Goal: Information Seeking & Learning: Find specific fact

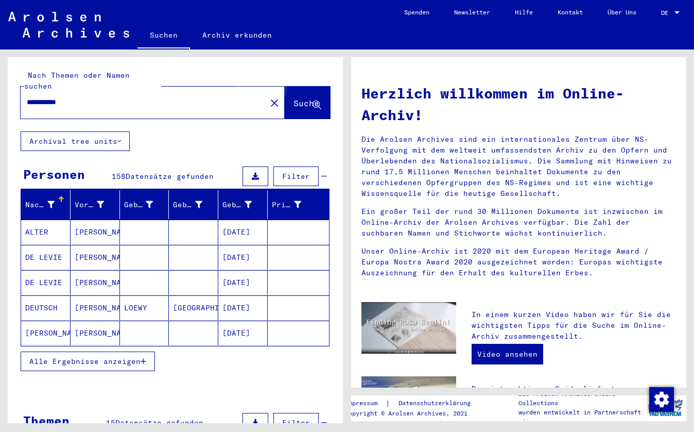
click at [298, 98] on span "Suche" at bounding box center [307, 103] width 26 height 10
click at [129, 351] on button "Alle Ergebnisse anzeigen" at bounding box center [88, 361] width 134 height 20
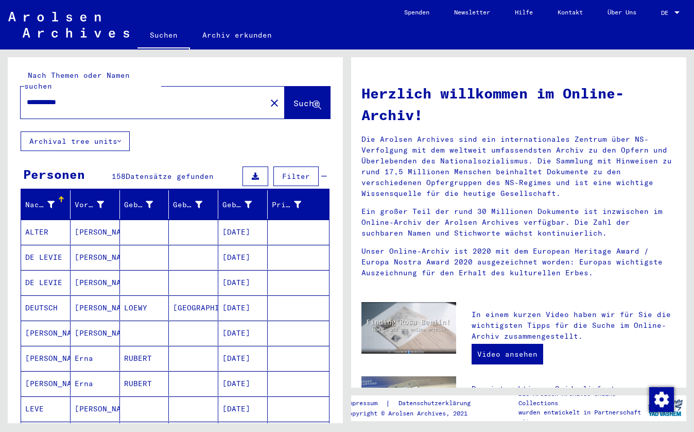
drag, startPoint x: 129, startPoint y: 344, endPoint x: 86, endPoint y: 300, distance: 61.2
click at [129, 346] on mat-cell "RUBERT" at bounding box center [144, 358] width 49 height 25
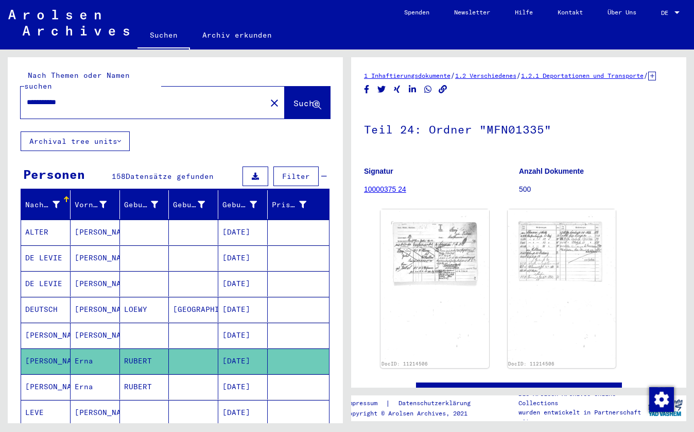
click at [33, 97] on input "**********" at bounding box center [143, 102] width 233 height 11
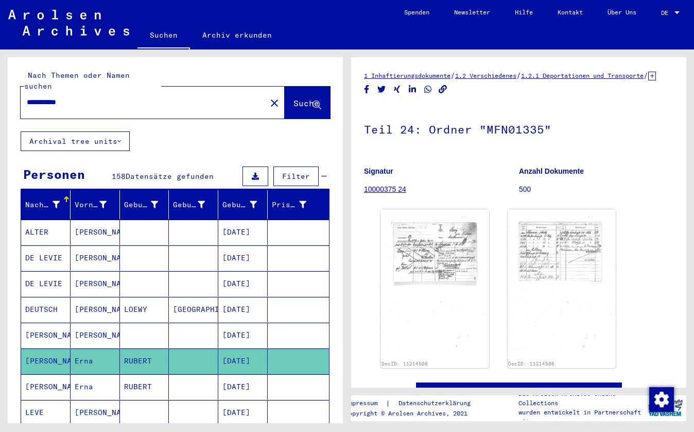
click at [33, 97] on input "**********" at bounding box center [143, 102] width 233 height 11
click at [45, 97] on input "**********" at bounding box center [143, 102] width 233 height 11
click at [294, 98] on span "Suche" at bounding box center [307, 103] width 26 height 10
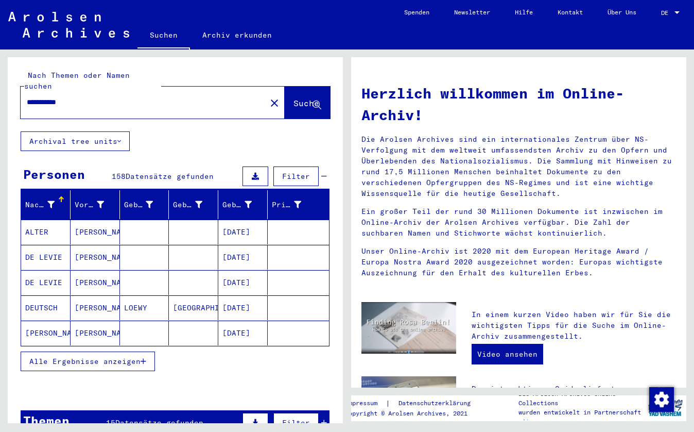
click at [133, 356] on span "Alle Ergebnisse anzeigen" at bounding box center [84, 360] width 111 height 9
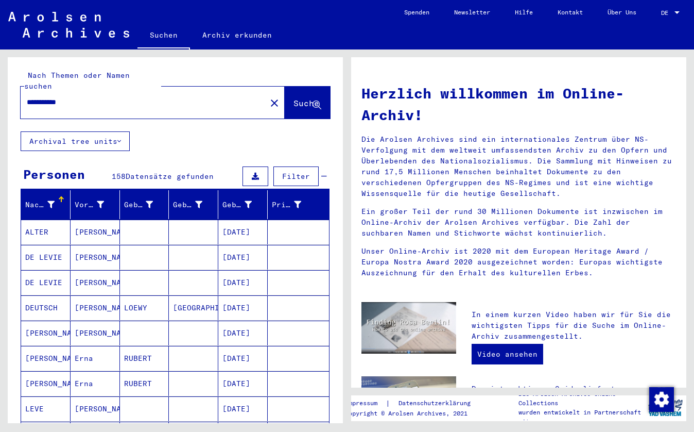
click at [133, 347] on mat-cell "RUBERT" at bounding box center [144, 358] width 49 height 25
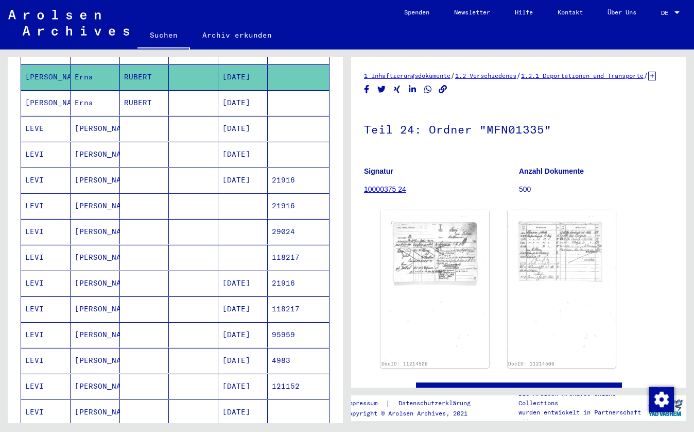
scroll to position [272, 0]
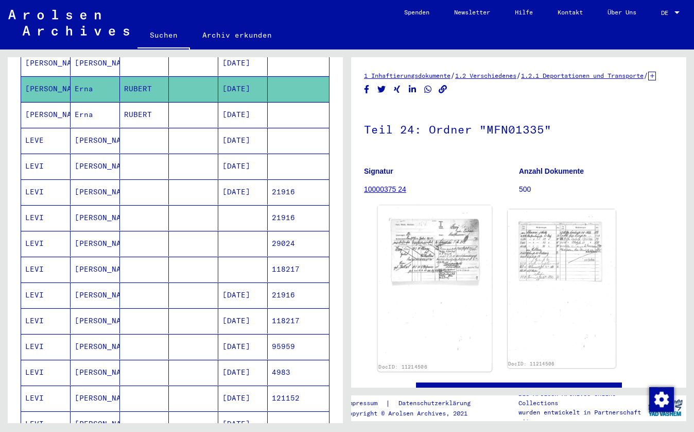
click at [402, 260] on img at bounding box center [435, 284] width 114 height 157
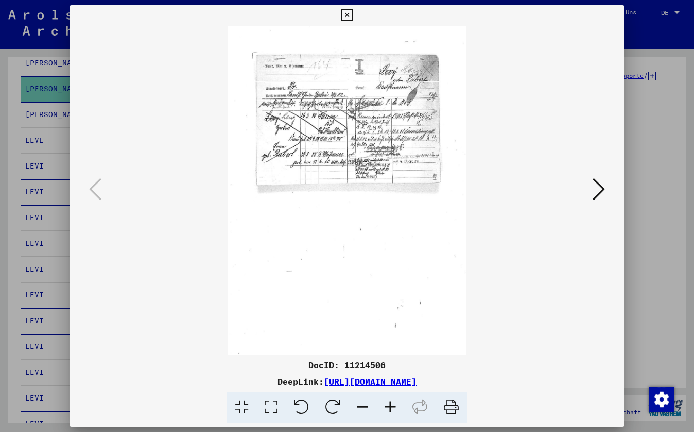
click at [402, 260] on img at bounding box center [347, 190] width 485 height 329
click at [353, 14] on icon at bounding box center [347, 15] width 12 height 12
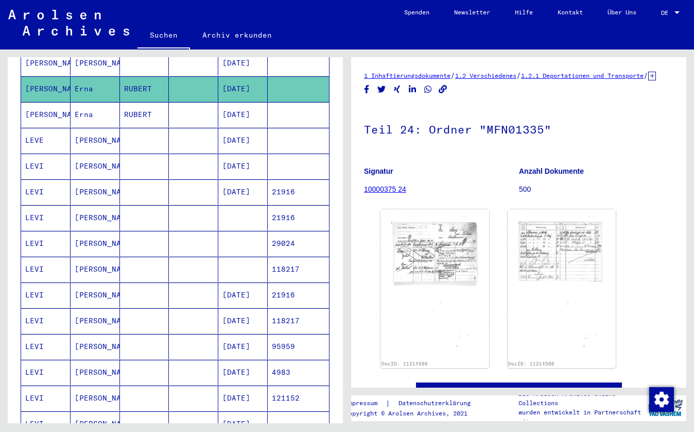
drag, startPoint x: 341, startPoint y: 152, endPoint x: 333, endPoint y: 128, distance: 25.3
click at [333, 128] on div "Nachname Vorname Geburtsname Geburt‏ Geburtsdatum Prisoner # [PERSON_NAME] S [D…" at bounding box center [175, 288] width 335 height 741
drag, startPoint x: 342, startPoint y: 153, endPoint x: 344, endPoint y: 133, distance: 19.7
click at [343, 133] on div "**********" at bounding box center [173, 235] width 347 height 373
drag, startPoint x: 337, startPoint y: 172, endPoint x: 338, endPoint y: 164, distance: 7.8
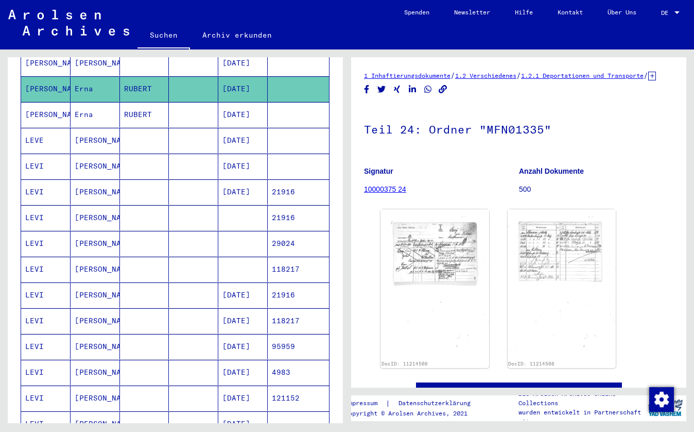
click at [338, 164] on div "Nachname Vorname Geburtsname Geburt‏ Geburtsdatum Prisoner # [PERSON_NAME] S [D…" at bounding box center [175, 288] width 335 height 741
click at [322, 154] on mat-cell at bounding box center [298, 166] width 61 height 25
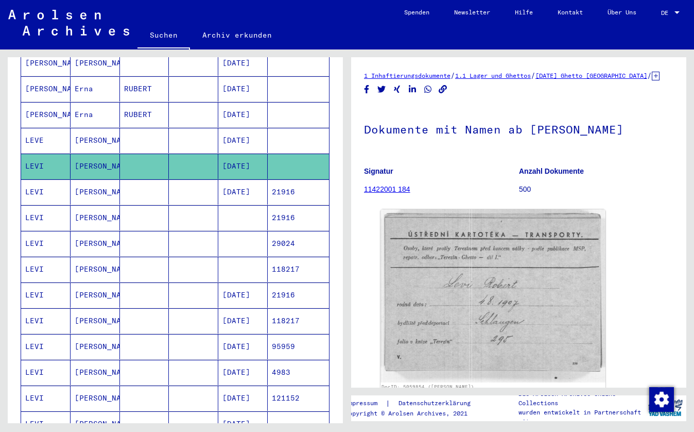
drag, startPoint x: 339, startPoint y: 161, endPoint x: 340, endPoint y: 144, distance: 16.5
click at [340, 145] on div "Nachname Vorname Geburtsname Geburt‏ Geburtsdatum Prisoner # [PERSON_NAME] S [D…" at bounding box center [175, 288] width 335 height 741
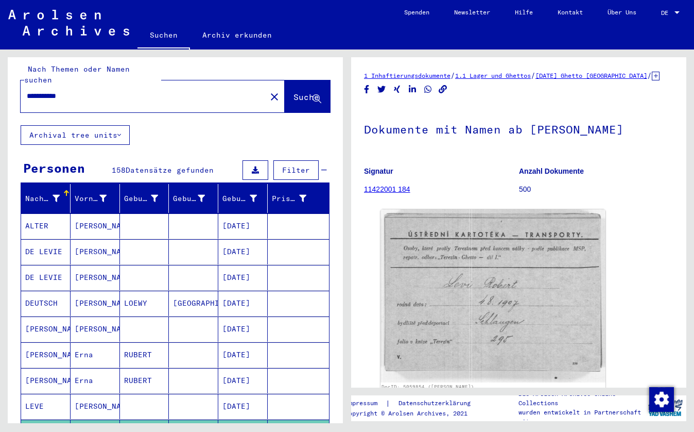
scroll to position [-3, 0]
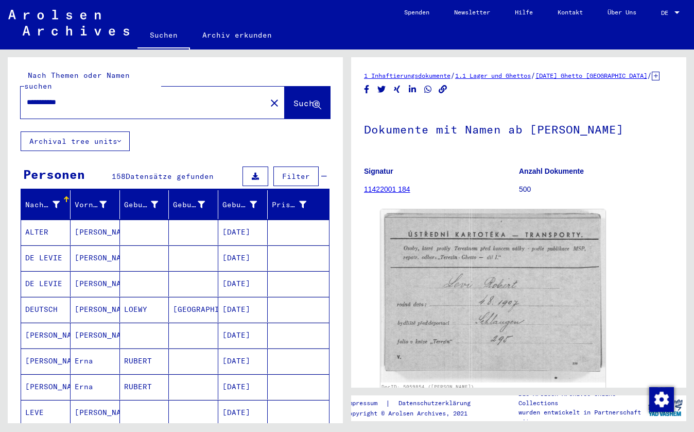
click at [78, 97] on input "**********" at bounding box center [143, 102] width 233 height 11
type input "*"
click at [292, 99] on button "Suche" at bounding box center [307, 103] width 45 height 32
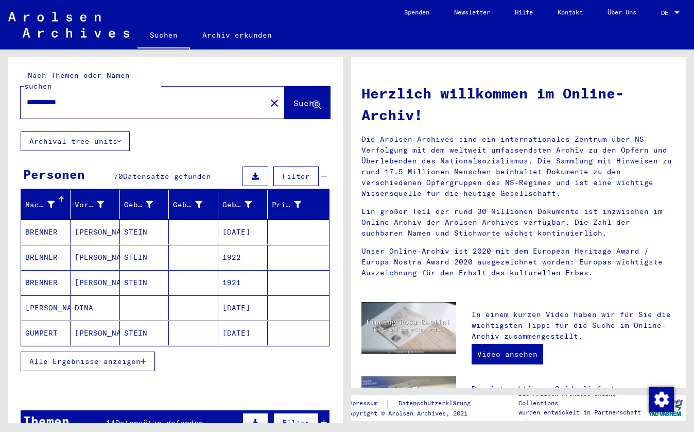
click at [132, 355] on button "Alle Ergebnisse anzeigen" at bounding box center [88, 361] width 134 height 20
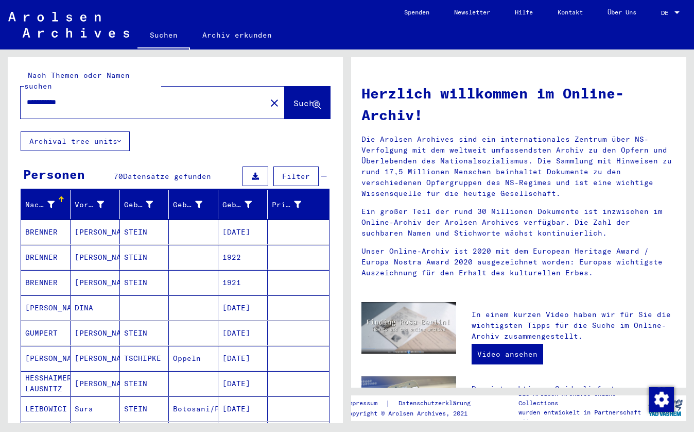
click at [132, 355] on mat-cell "TSCHIPKE" at bounding box center [144, 358] width 49 height 25
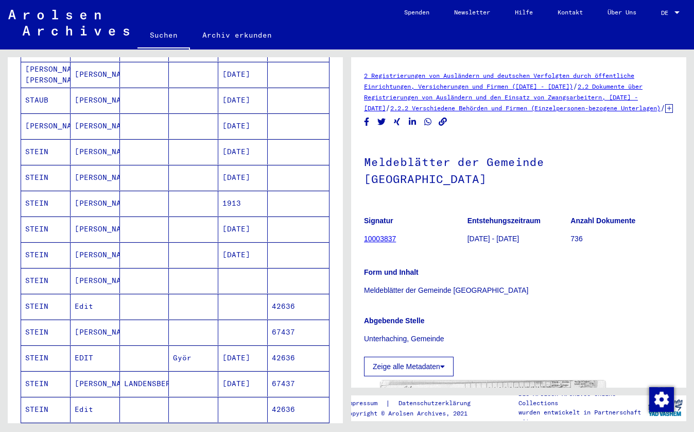
scroll to position [439, 0]
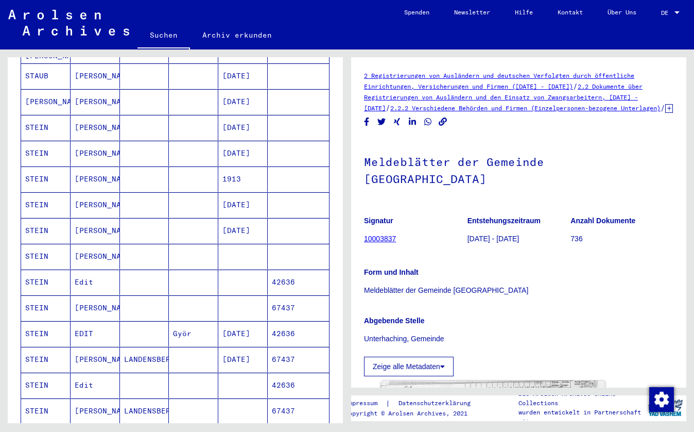
click at [105, 226] on mat-cell "[PERSON_NAME]" at bounding box center [95, 230] width 49 height 25
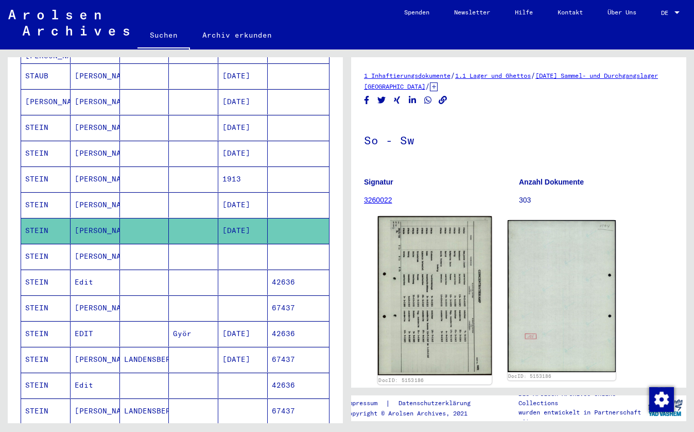
click at [406, 267] on img at bounding box center [435, 295] width 114 height 159
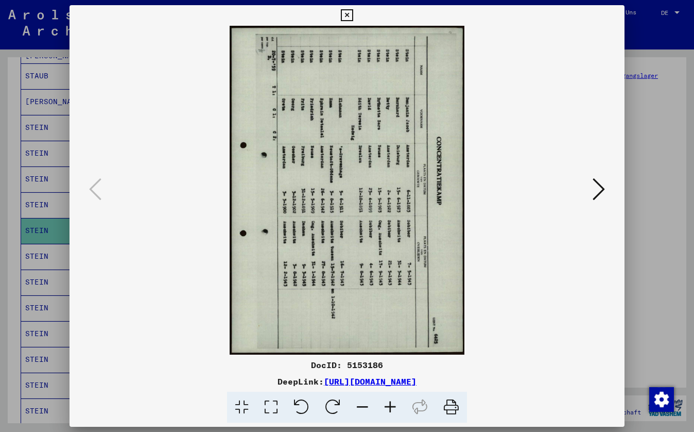
click at [406, 267] on img at bounding box center [347, 190] width 485 height 329
click at [300, 404] on icon at bounding box center [301, 407] width 31 height 31
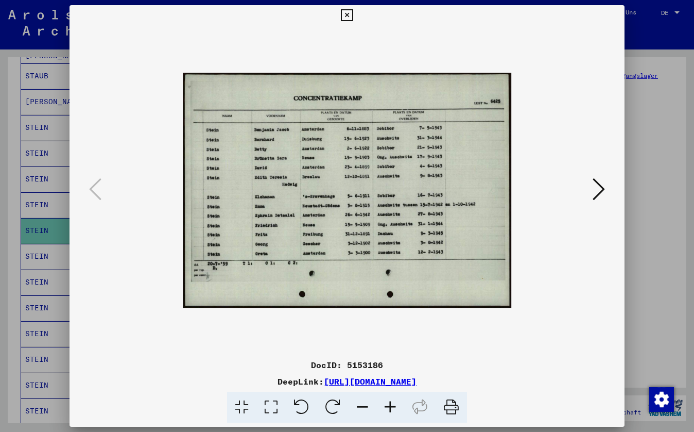
click at [389, 407] on icon at bounding box center [391, 407] width 28 height 31
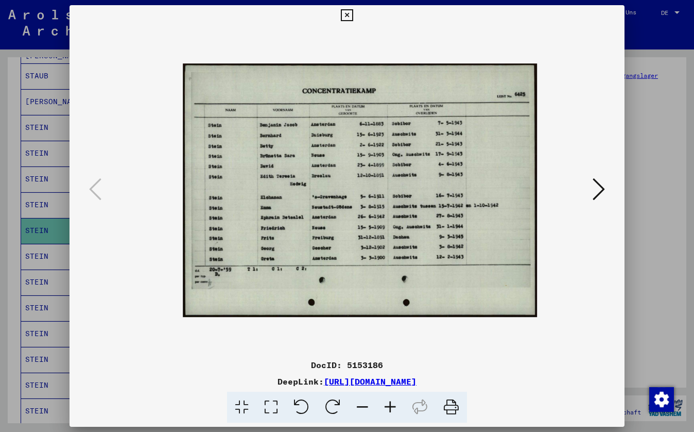
click at [389, 410] on icon at bounding box center [391, 407] width 28 height 31
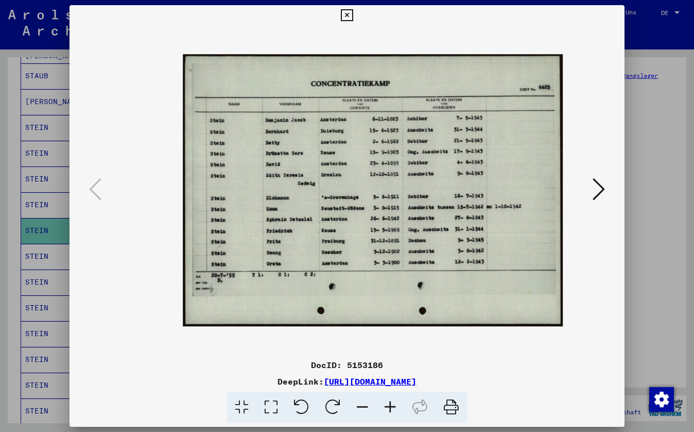
click at [389, 411] on icon at bounding box center [391, 407] width 28 height 31
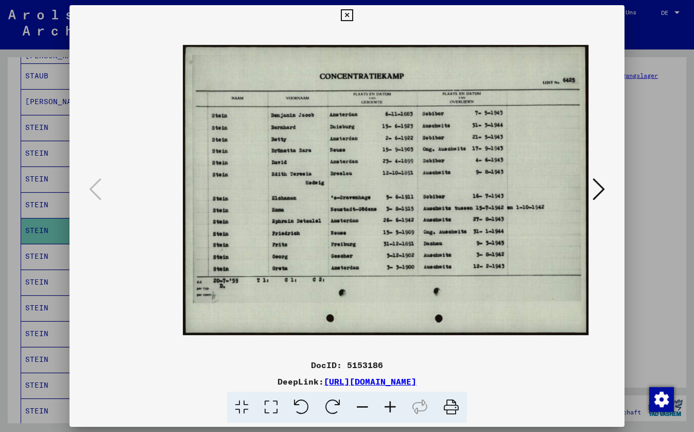
click at [389, 413] on icon at bounding box center [391, 407] width 28 height 31
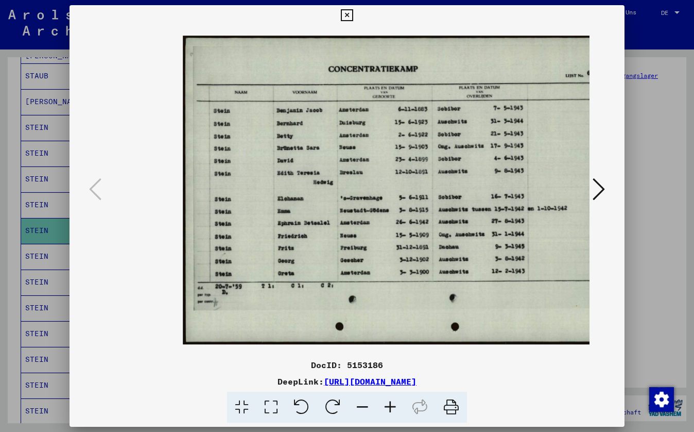
click at [390, 416] on icon at bounding box center [391, 407] width 28 height 31
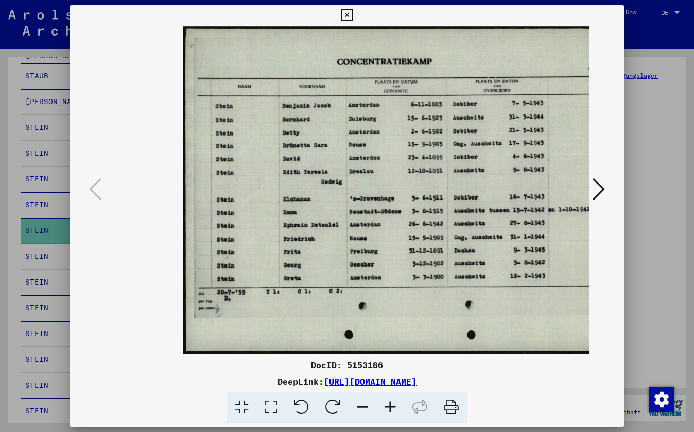
click at [599, 192] on icon at bounding box center [599, 189] width 12 height 25
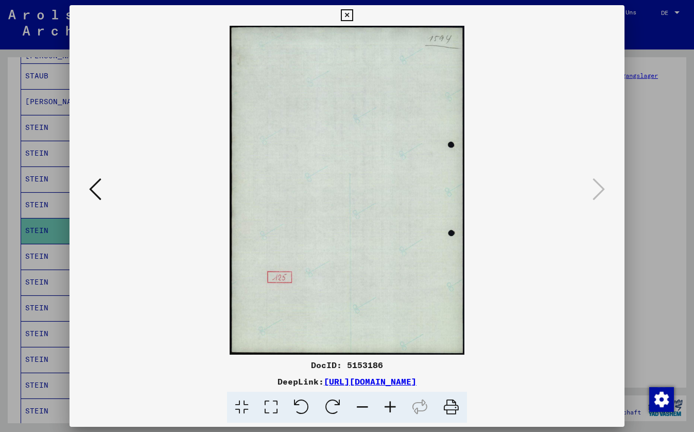
click at [89, 188] on icon at bounding box center [95, 189] width 12 height 25
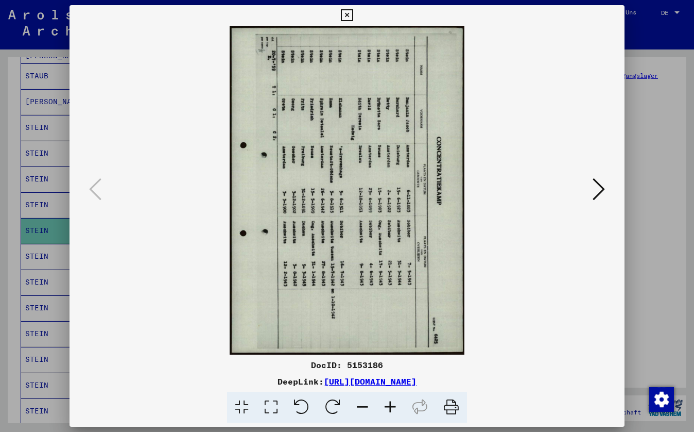
click at [301, 404] on icon at bounding box center [301, 407] width 31 height 31
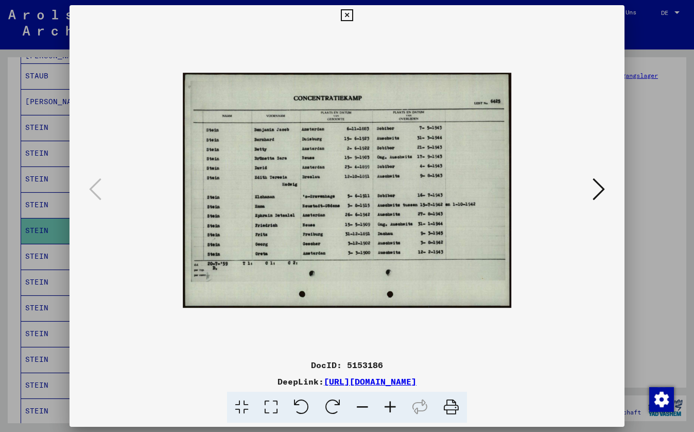
click at [353, 13] on icon at bounding box center [347, 15] width 12 height 12
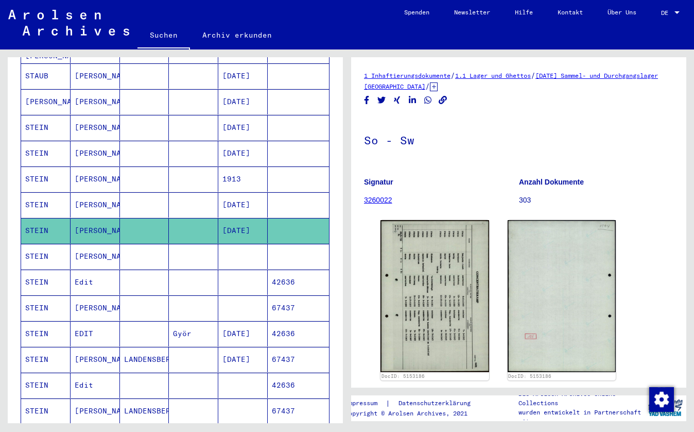
click at [436, 166] on div "So - Sw Signatur 3260022 Anzahl Dokumente 303" at bounding box center [519, 165] width 310 height 99
drag, startPoint x: 683, startPoint y: 157, endPoint x: 684, endPoint y: 187, distance: 30.4
click at [684, 187] on yv-its-full-details "1 Inhaftierungsdokumente / 1.1 Lager und Ghettos / [DATE] Sammel- und Durchgang…" at bounding box center [518, 387] width 335 height 634
drag, startPoint x: 682, startPoint y: 155, endPoint x: 681, endPoint y: 163, distance: 8.3
drag, startPoint x: 682, startPoint y: 140, endPoint x: 685, endPoint y: 178, distance: 38.2
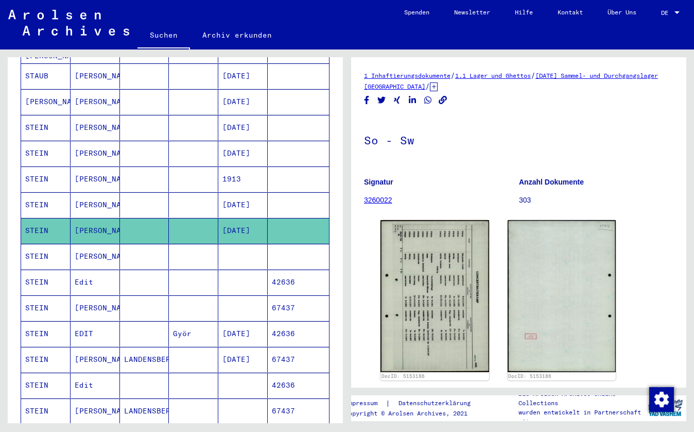
click at [121, 71] on mat-cell at bounding box center [144, 75] width 49 height 25
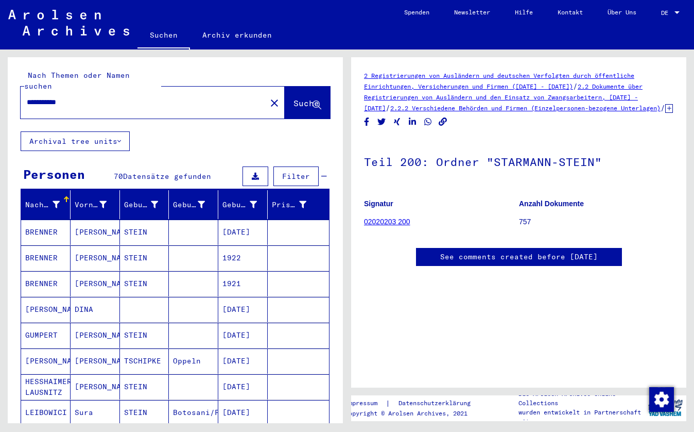
drag, startPoint x: 75, startPoint y: 87, endPoint x: 29, endPoint y: 91, distance: 46.5
click at [28, 97] on input "**********" at bounding box center [143, 102] width 233 height 11
type input "********"
click at [292, 104] on button "Suche" at bounding box center [307, 103] width 45 height 32
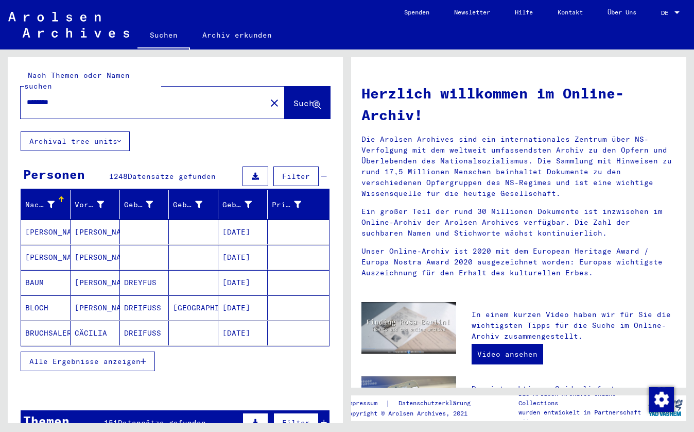
click at [129, 356] on span "Alle Ergebnisse anzeigen" at bounding box center [84, 360] width 111 height 9
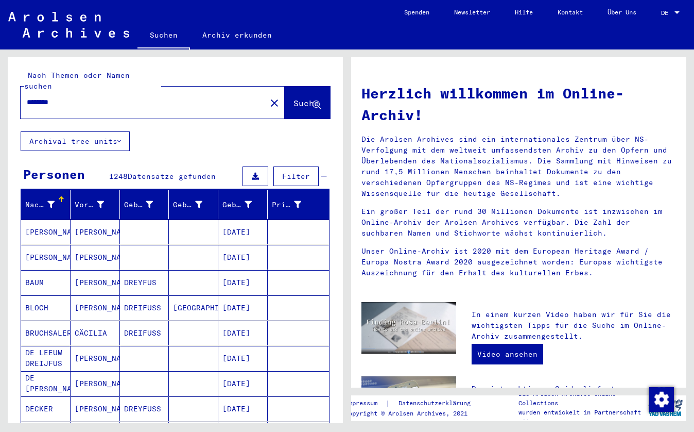
click at [129, 349] on mat-cell at bounding box center [144, 358] width 49 height 25
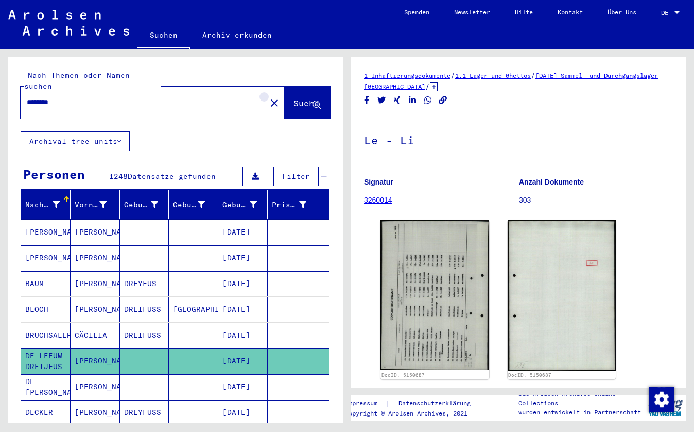
click at [268, 97] on mat-icon "close" at bounding box center [274, 103] width 12 height 12
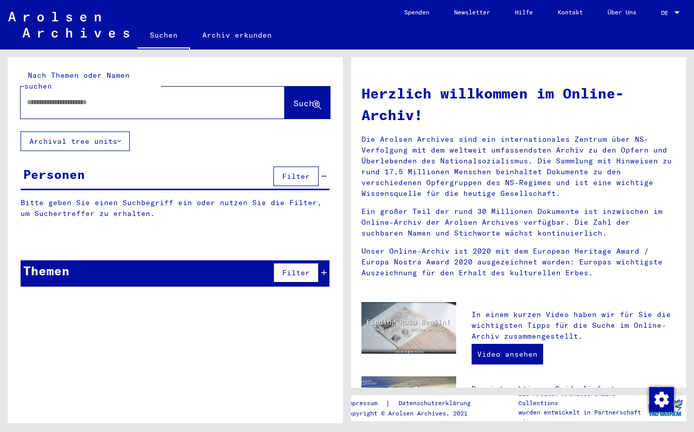
click at [28, 97] on input "text" at bounding box center [140, 102] width 227 height 11
click at [294, 98] on span "Suche" at bounding box center [307, 103] width 26 height 10
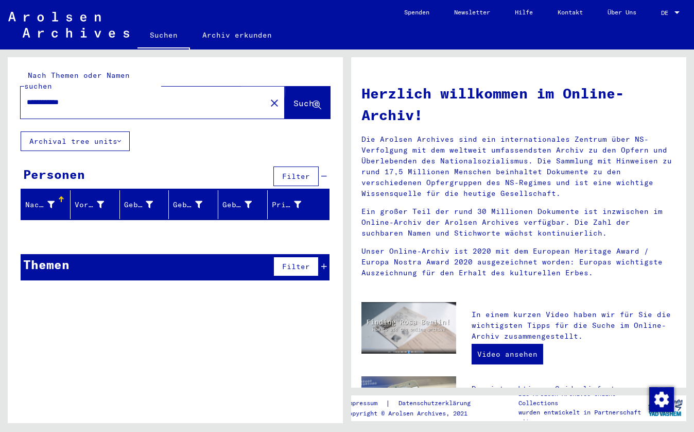
click at [300, 98] on span "Suche" at bounding box center [307, 103] width 26 height 10
click at [49, 97] on input "**********" at bounding box center [140, 102] width 227 height 11
click at [56, 97] on input "****" at bounding box center [140, 102] width 227 height 11
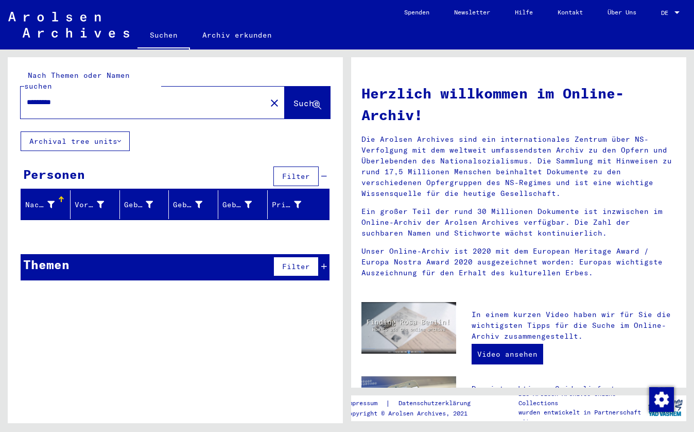
type input "*********"
click at [295, 98] on span "Suche" at bounding box center [307, 103] width 26 height 10
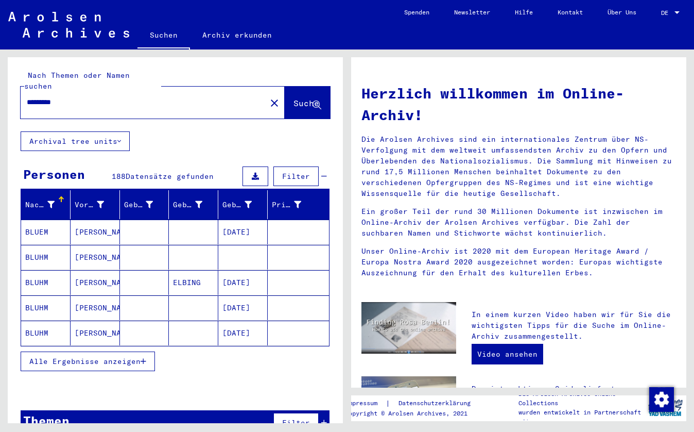
click at [111, 356] on span "Alle Ergebnisse anzeigen" at bounding box center [84, 360] width 111 height 9
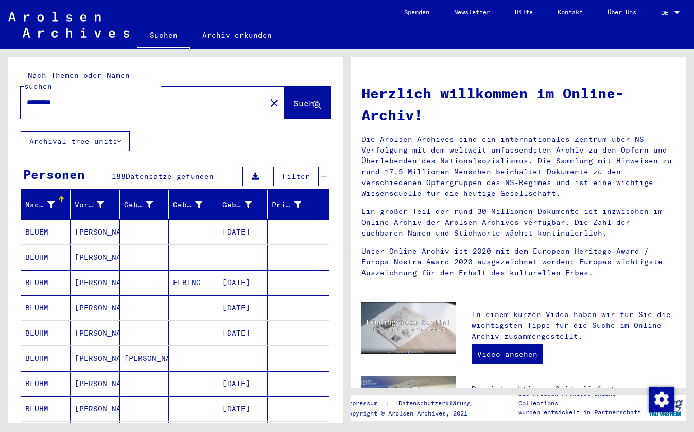
click at [90, 164] on div "Personen 188 Datensätze gefunden Filter" at bounding box center [175, 177] width 309 height 26
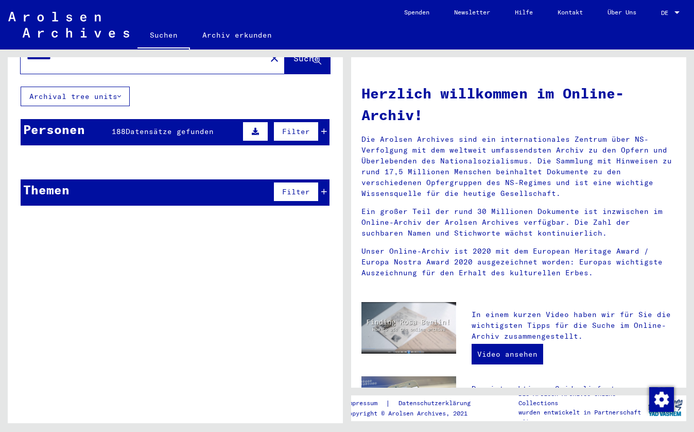
scroll to position [64, 0]
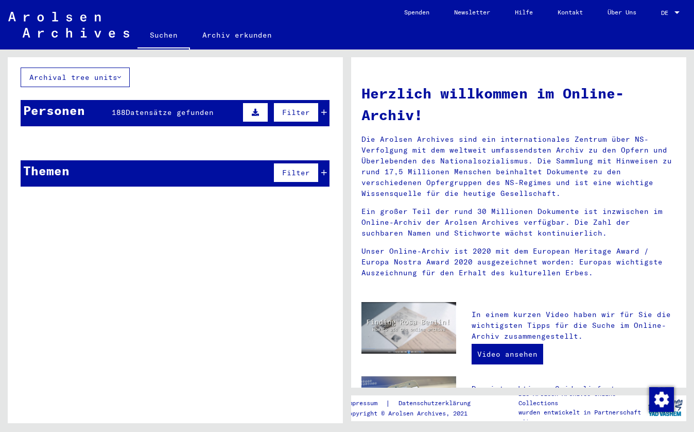
click at [98, 160] on mat-cell "[PERSON_NAME]" at bounding box center [95, 168] width 49 height 25
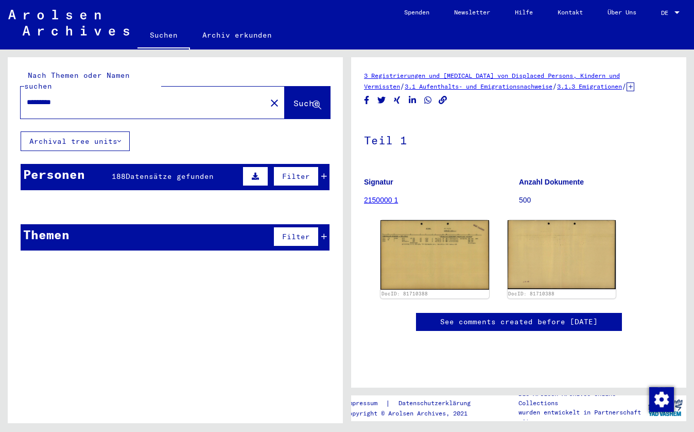
click at [294, 98] on span "Suche" at bounding box center [307, 103] width 26 height 10
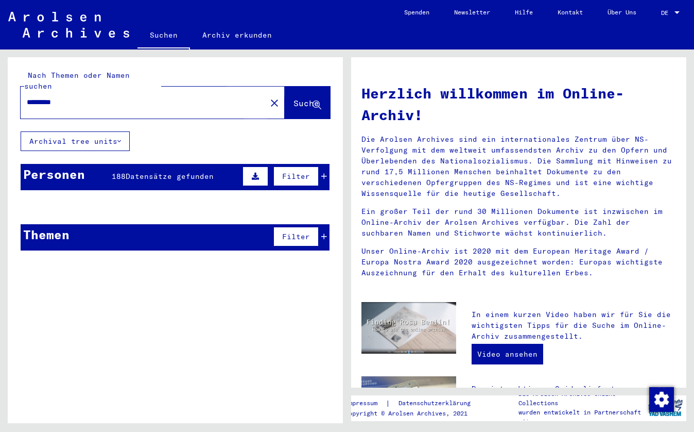
click at [294, 98] on span "Suche" at bounding box center [307, 103] width 26 height 10
click at [237, 165] on div "Personen 188 Datensätze gefunden Filter" at bounding box center [175, 177] width 309 height 26
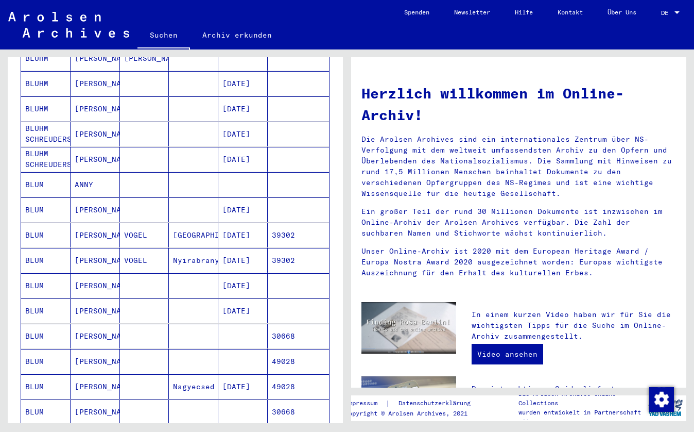
scroll to position [297, 0]
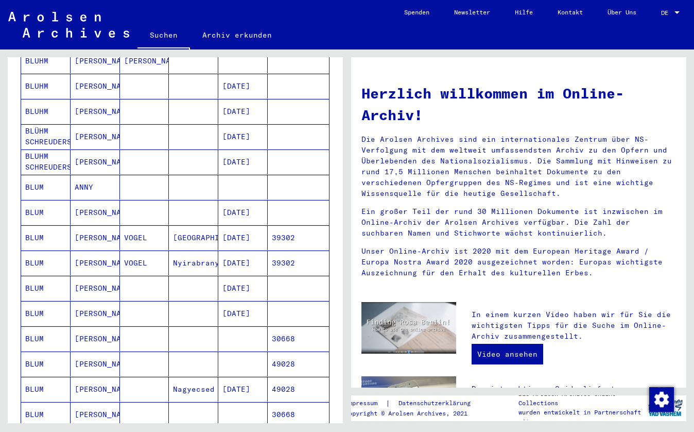
click at [201, 178] on mat-cell at bounding box center [193, 187] width 49 height 25
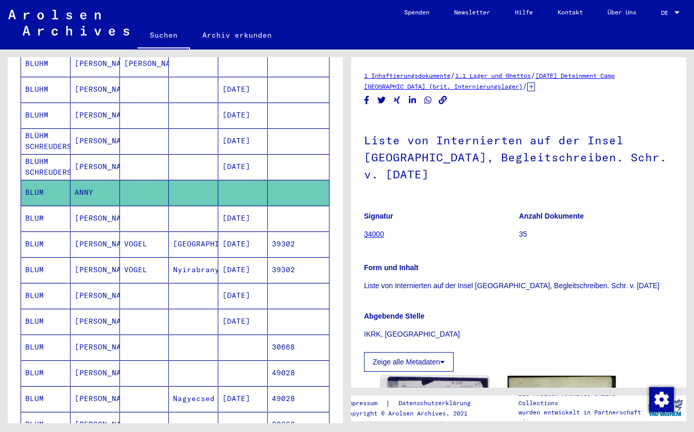
click at [208, 35] on link "Archiv erkunden" at bounding box center [237, 35] width 94 height 25
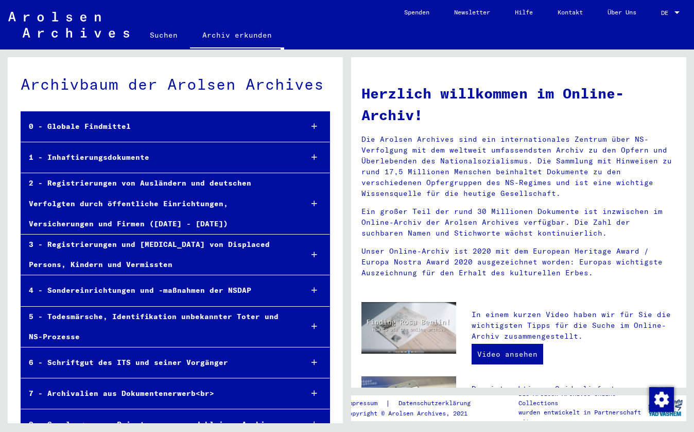
click at [166, 225] on div "2 - Registrierungen von Ausländern und deutschen Verfolgten durch öffentliche E…" at bounding box center [157, 203] width 273 height 61
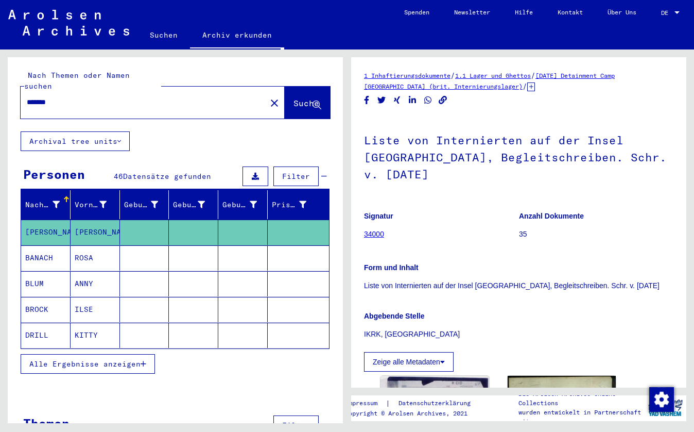
click at [65, 271] on mat-cell "BLUM" at bounding box center [45, 283] width 49 height 25
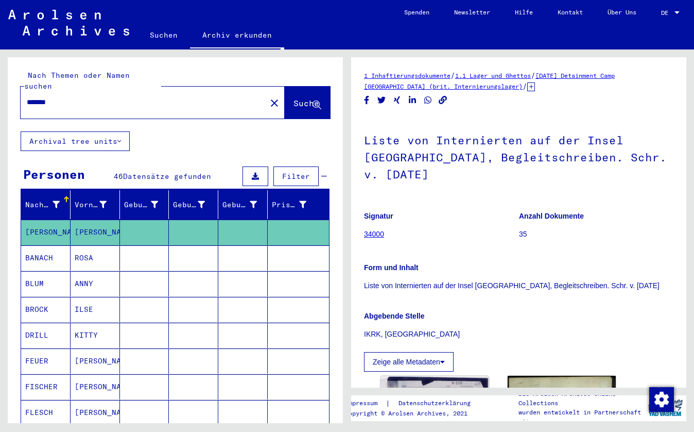
click at [65, 271] on mat-cell "BLUM" at bounding box center [45, 283] width 49 height 25
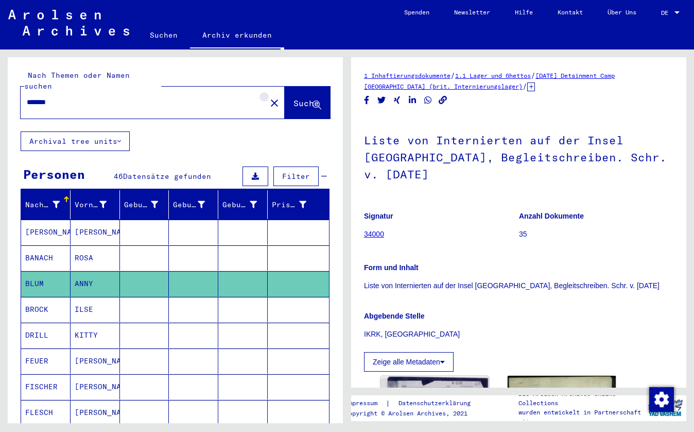
click at [268, 97] on mat-icon "close" at bounding box center [274, 103] width 12 height 12
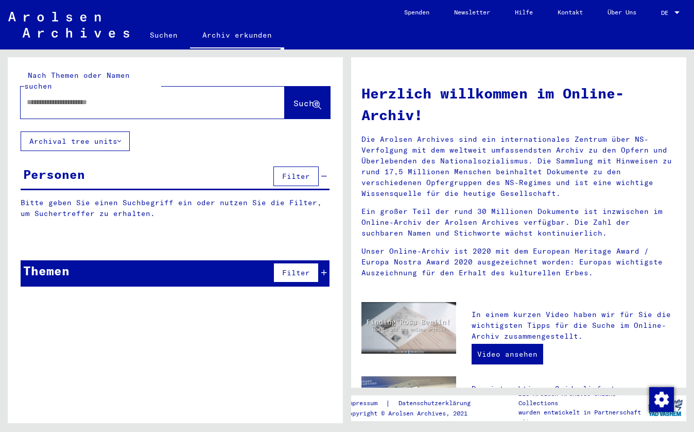
click at [26, 91] on div at bounding box center [137, 102] width 233 height 23
click at [27, 97] on input "text" at bounding box center [140, 102] width 227 height 11
type input "*********"
click at [294, 98] on span "Suche" at bounding box center [307, 103] width 26 height 10
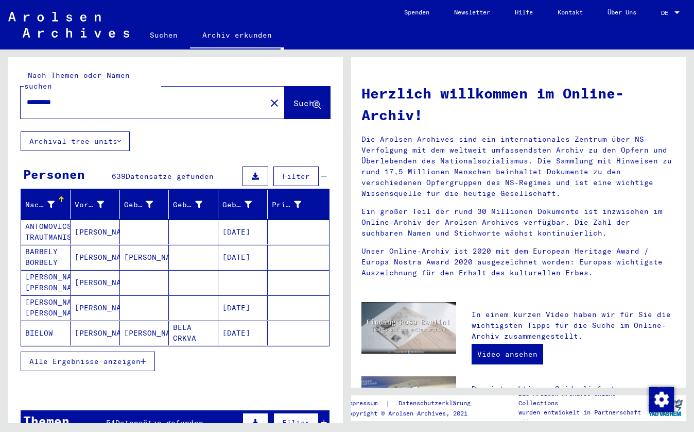
click at [114, 356] on span "Alle Ergebnisse anzeigen" at bounding box center [84, 360] width 111 height 9
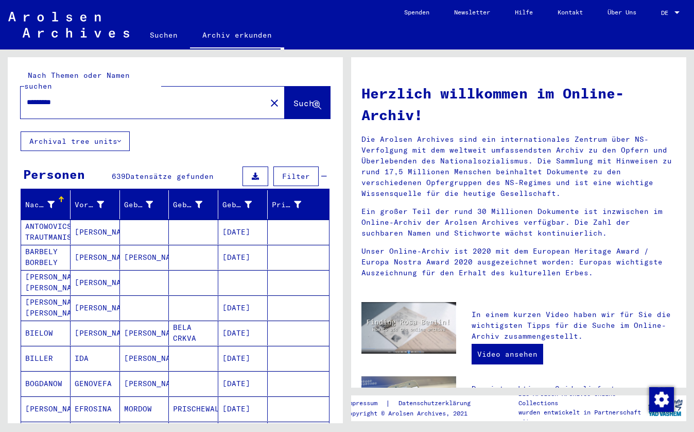
click at [268, 97] on mat-icon "close" at bounding box center [274, 103] width 12 height 12
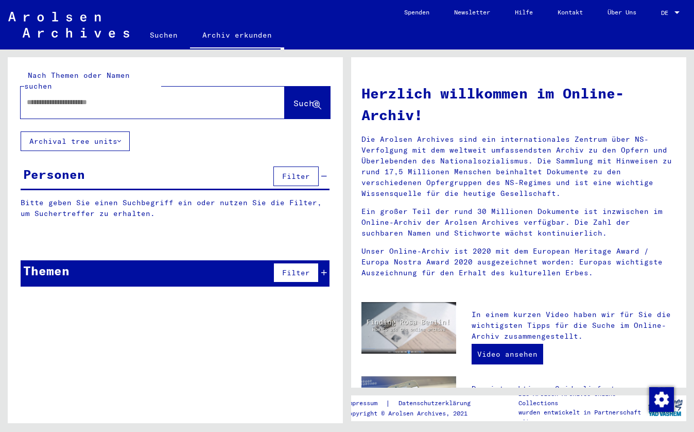
click at [37, 97] on input "text" at bounding box center [140, 102] width 227 height 11
type input "******"
click at [294, 98] on span "Suche" at bounding box center [307, 103] width 26 height 10
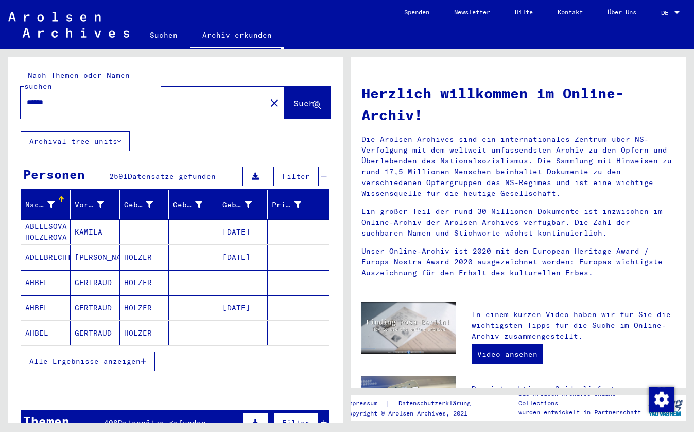
click at [116, 356] on span "Alle Ergebnisse anzeigen" at bounding box center [84, 360] width 111 height 9
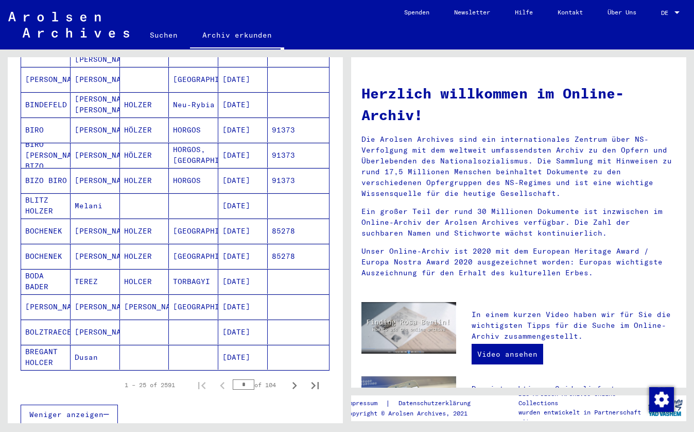
scroll to position [530, 0]
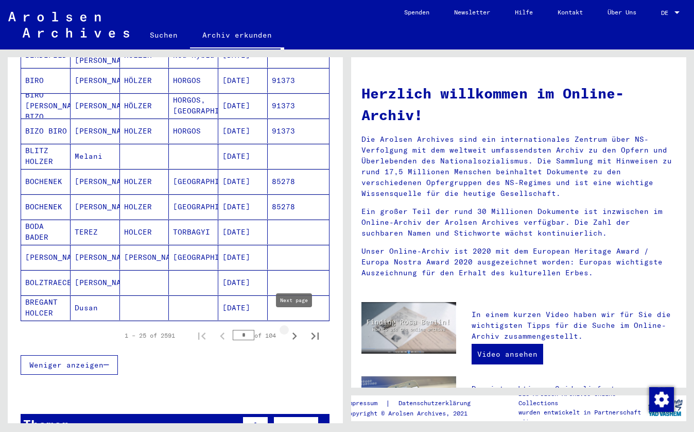
click at [294, 329] on icon "Next page" at bounding box center [294, 336] width 14 height 14
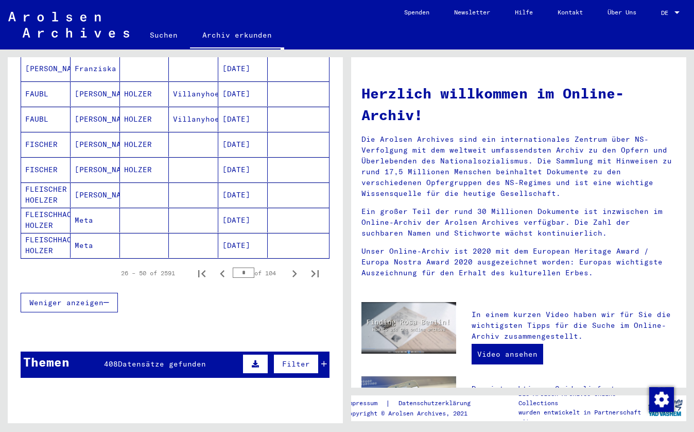
scroll to position [600, 0]
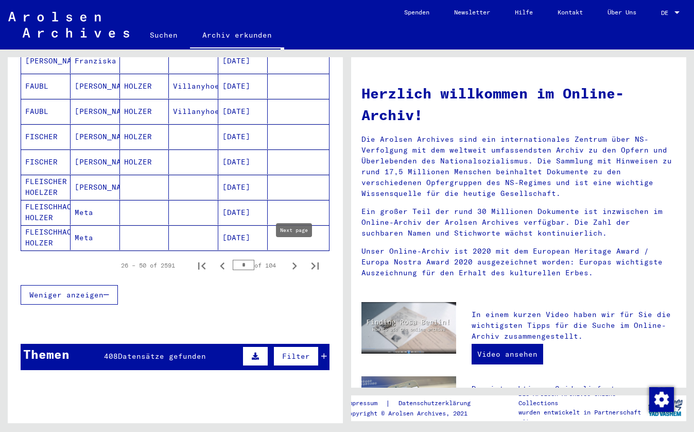
click at [296, 259] on icon "Next page" at bounding box center [294, 266] width 14 height 14
type input "*"
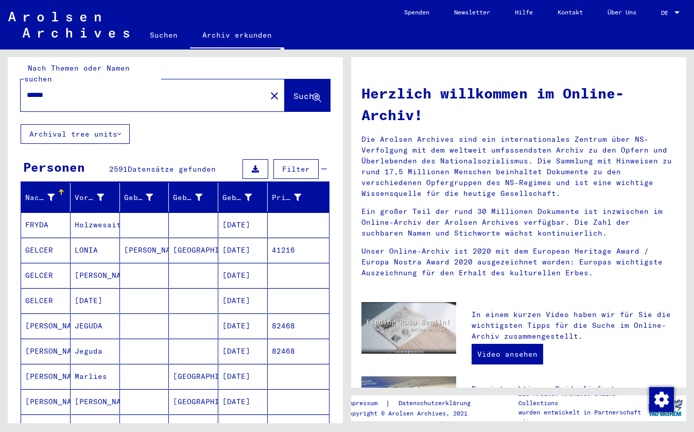
scroll to position [-3, 0]
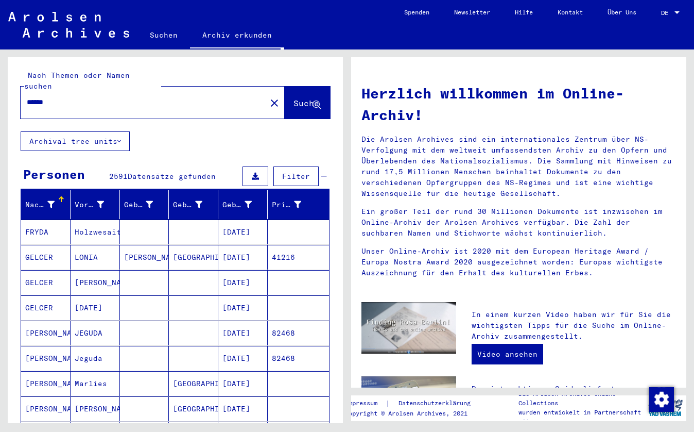
click at [63, 100] on div "******" at bounding box center [137, 102] width 233 height 23
click at [61, 97] on input "******" at bounding box center [140, 102] width 227 height 11
click at [68, 97] on input "**********" at bounding box center [140, 102] width 227 height 11
type input "**********"
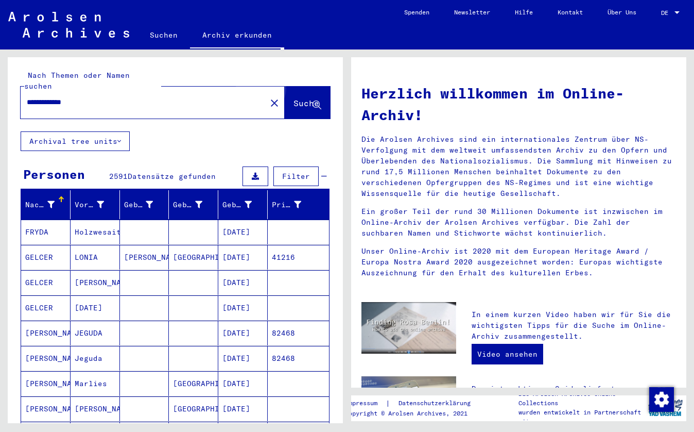
click at [298, 98] on span "Suche" at bounding box center [307, 103] width 26 height 10
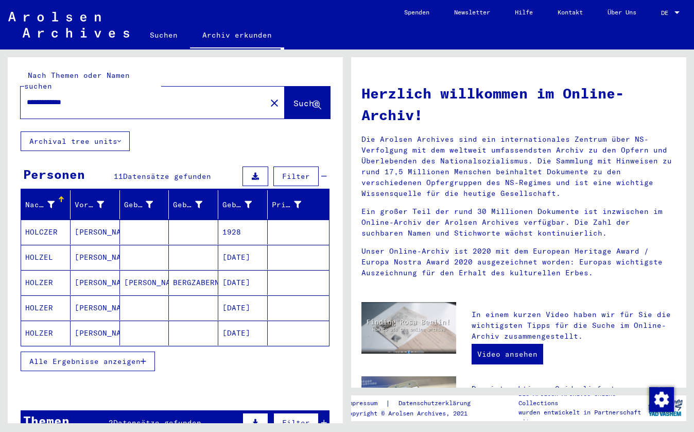
click at [200, 271] on mat-cell "BERGZABERN" at bounding box center [193, 282] width 49 height 25
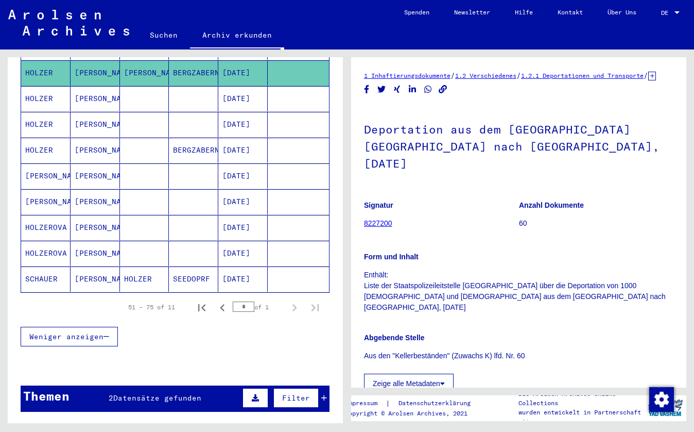
scroll to position [219, 0]
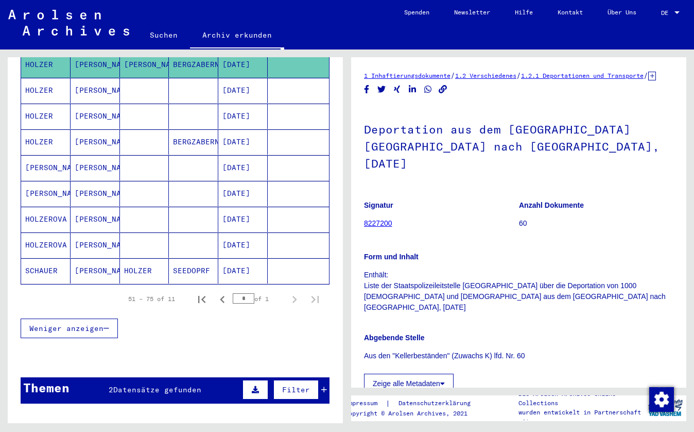
click at [471, 229] on figure "Signatur 8227200" at bounding box center [441, 216] width 155 height 46
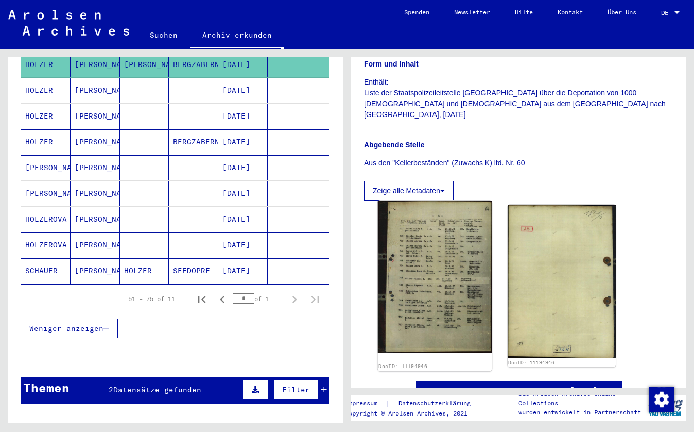
scroll to position [183, 0]
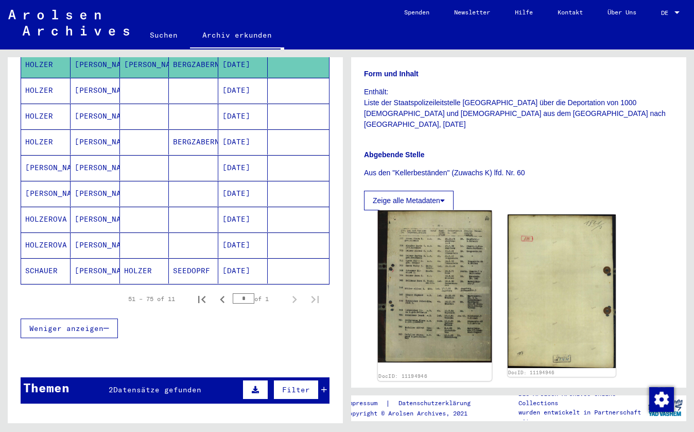
click at [457, 244] on img at bounding box center [435, 286] width 114 height 152
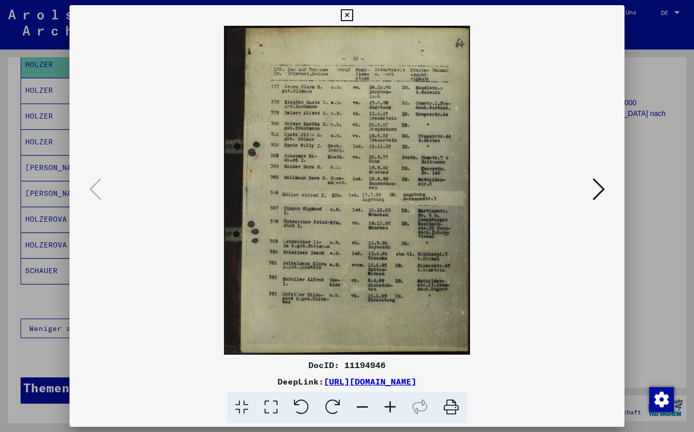
click at [457, 244] on img at bounding box center [347, 190] width 485 height 329
click at [396, 406] on icon at bounding box center [391, 407] width 28 height 31
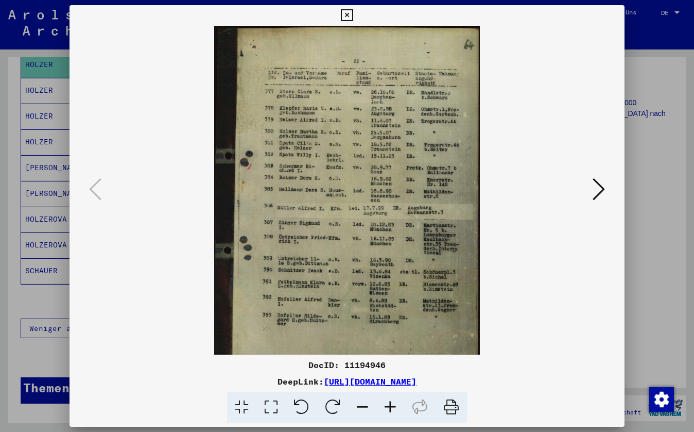
click at [396, 408] on icon at bounding box center [391, 407] width 28 height 31
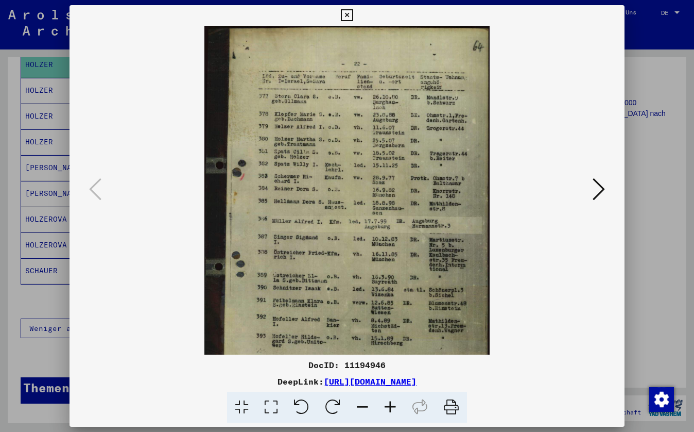
click at [396, 410] on icon at bounding box center [391, 407] width 28 height 31
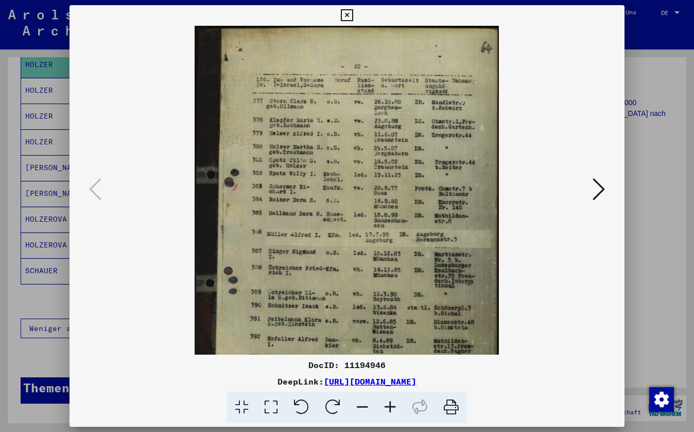
drag, startPoint x: 375, startPoint y: 359, endPoint x: 340, endPoint y: 280, distance: 85.8
click at [343, 287] on div "DocID: 11194946 DeepLink: [URL][DOMAIN_NAME]" at bounding box center [347, 214] width 555 height 418
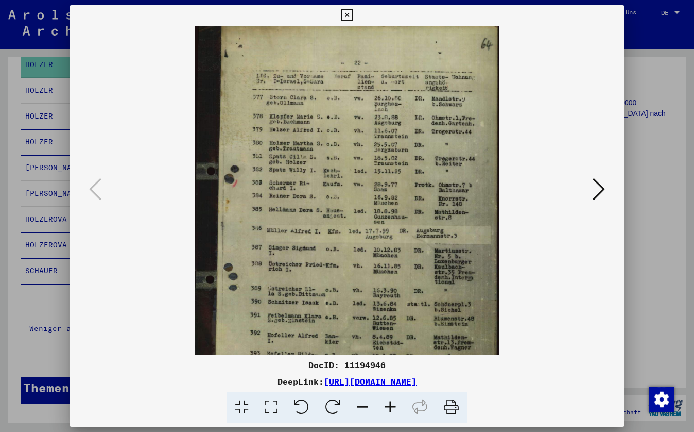
drag, startPoint x: 325, startPoint y: 217, endPoint x: 329, endPoint y: 212, distance: 6.6
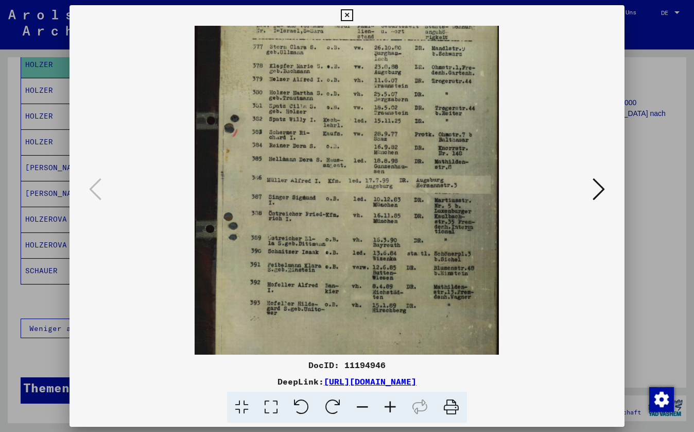
scroll to position [56, 0]
drag, startPoint x: 331, startPoint y: 214, endPoint x: 367, endPoint y: 164, distance: 61.3
click at [405, 346] on img at bounding box center [347, 173] width 304 height 406
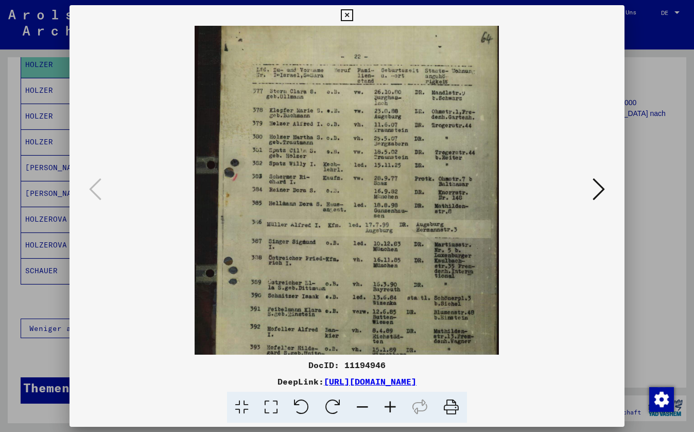
scroll to position [9, 0]
drag, startPoint x: 482, startPoint y: 230, endPoint x: 484, endPoint y: 277, distance: 46.9
click at [353, 16] on icon at bounding box center [347, 15] width 12 height 12
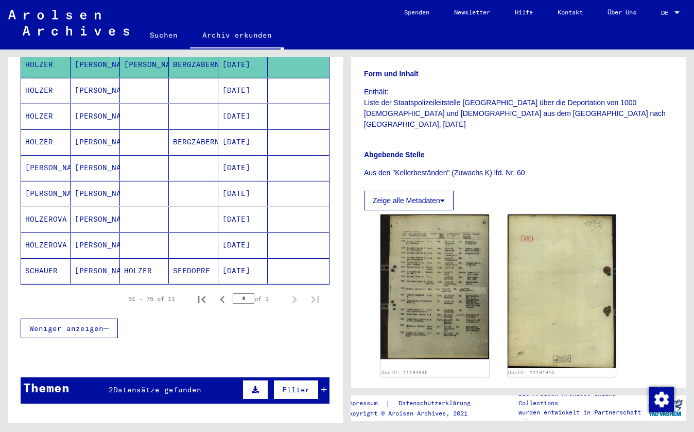
click at [319, 83] on mat-cell at bounding box center [298, 90] width 61 height 25
